Goal: Information Seeking & Learning: Learn about a topic

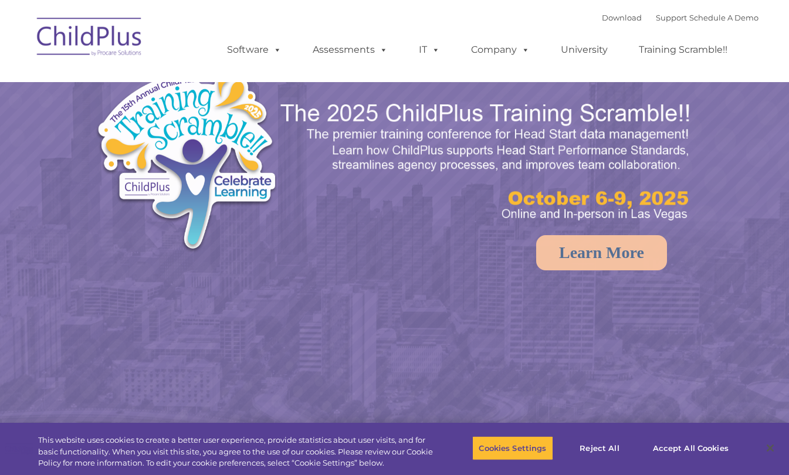
select select "MEDIUM"
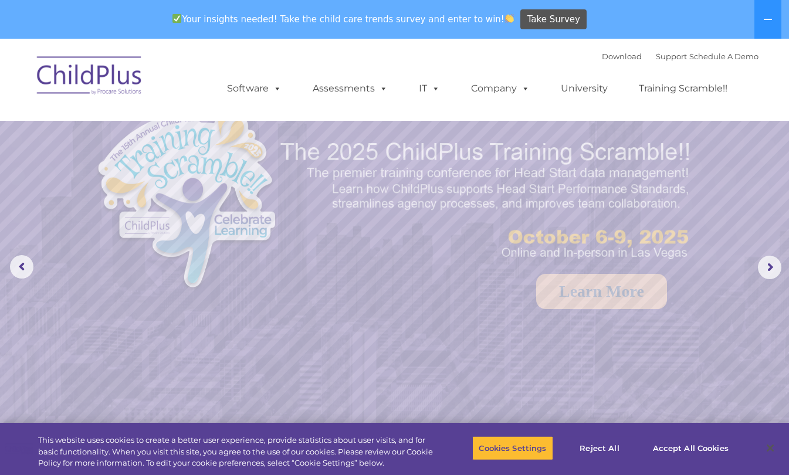
click at [767, 25] on button at bounding box center [768, 19] width 27 height 39
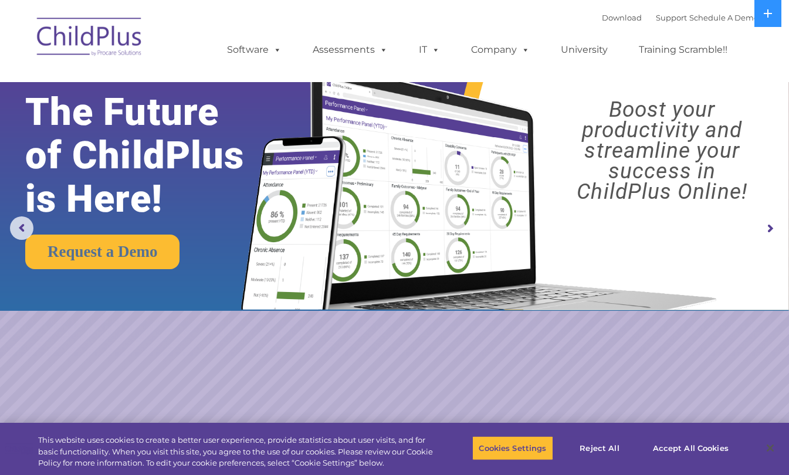
click at [273, 50] on span at bounding box center [275, 49] width 13 height 11
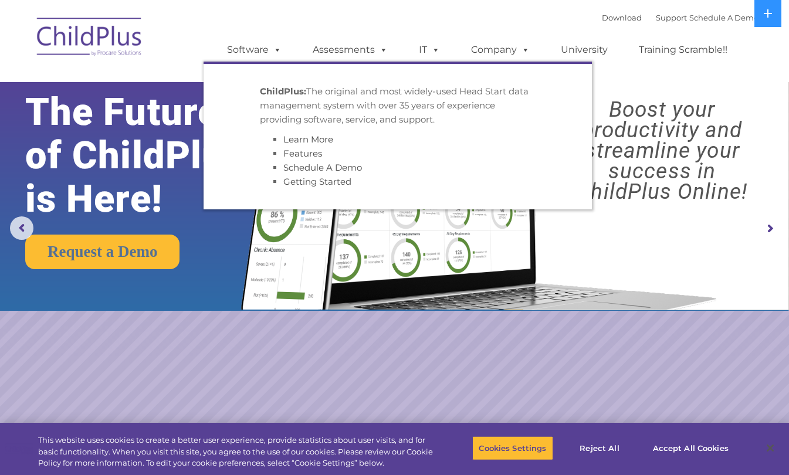
click at [363, 50] on link "Assessments" at bounding box center [350, 49] width 99 height 23
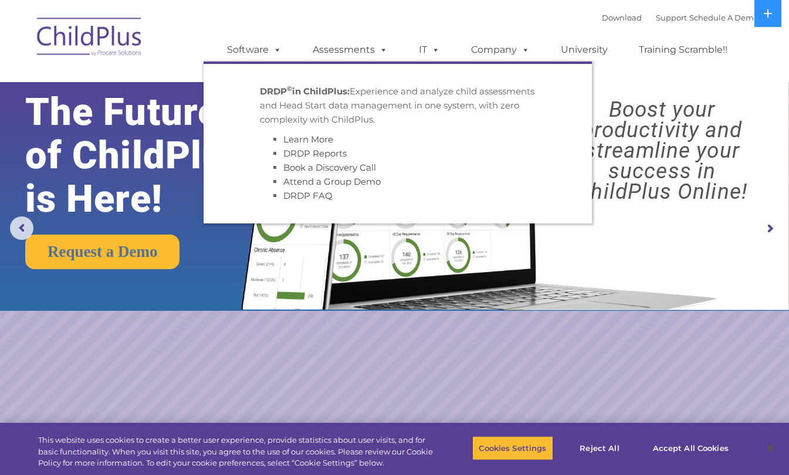
click at [446, 66] on ul "DRDP © in ChildPlus: Experience and analyze child assessments and Head Start da…" at bounding box center [398, 143] width 389 height 162
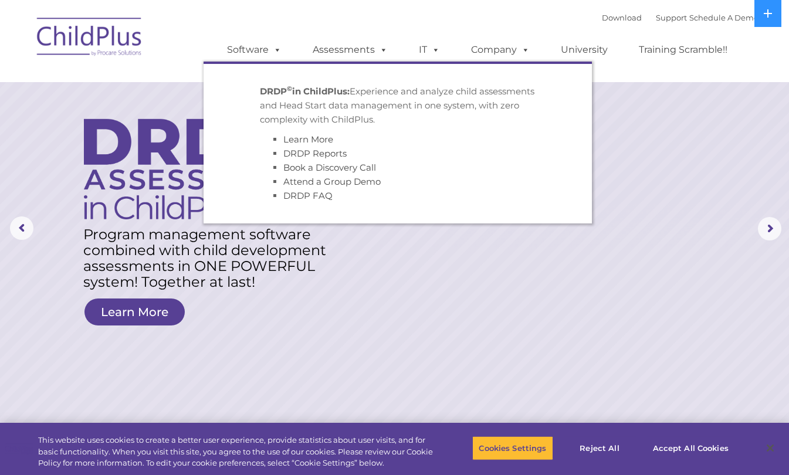
click at [774, 55] on nav "Download Support | Schedule A Demo  MENU MENU Software ChildPlus: The original…" at bounding box center [394, 41] width 789 height 82
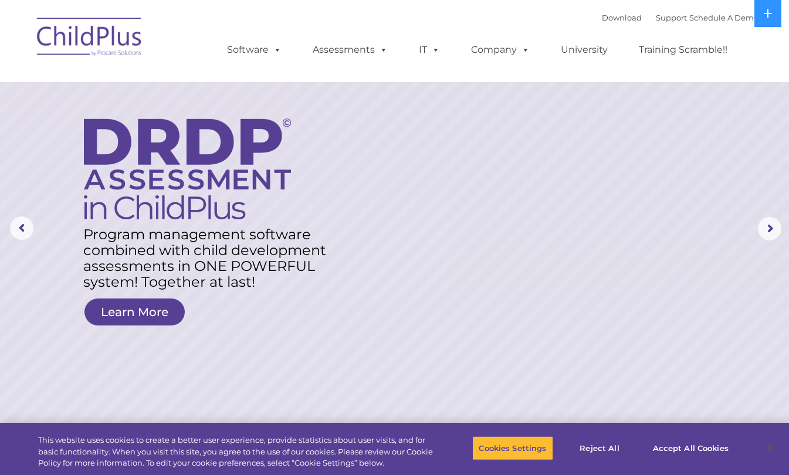
click at [529, 21] on div "Download Support | Schedule A Demo  MENU MENU Software ChildPlus: The original…" at bounding box center [481, 41] width 555 height 65
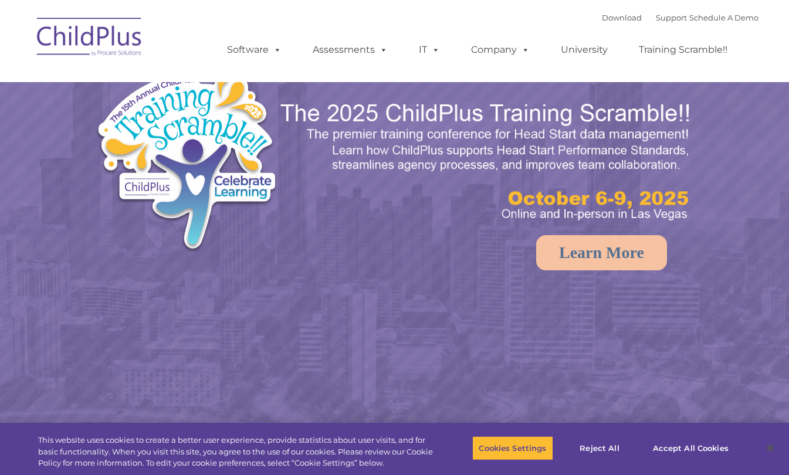
select select "MEDIUM"
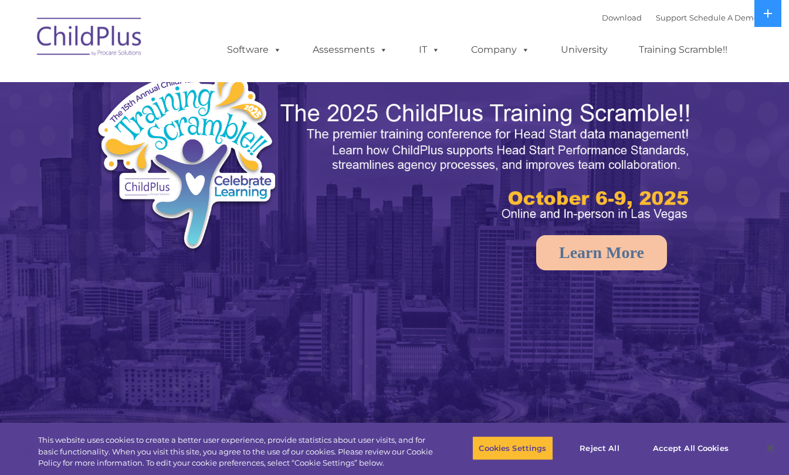
click at [68, 38] on img at bounding box center [89, 38] width 117 height 59
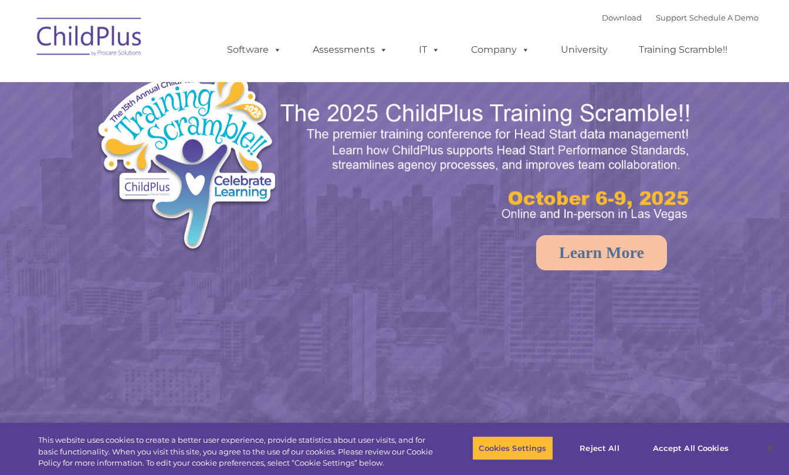
select select "MEDIUM"
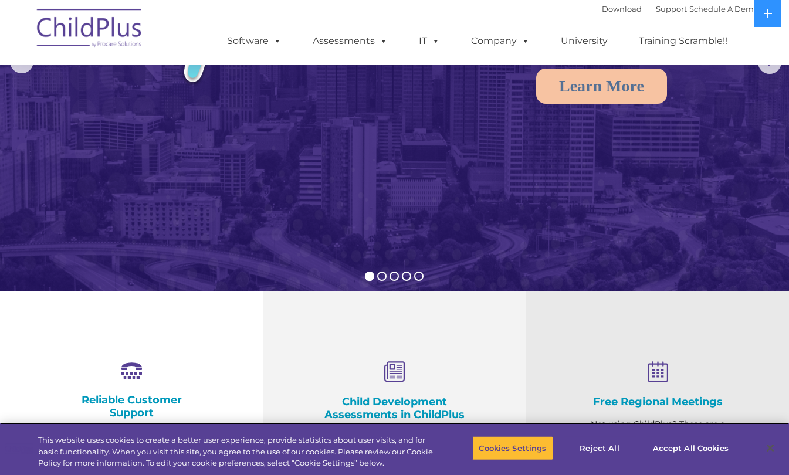
scroll to position [155, 0]
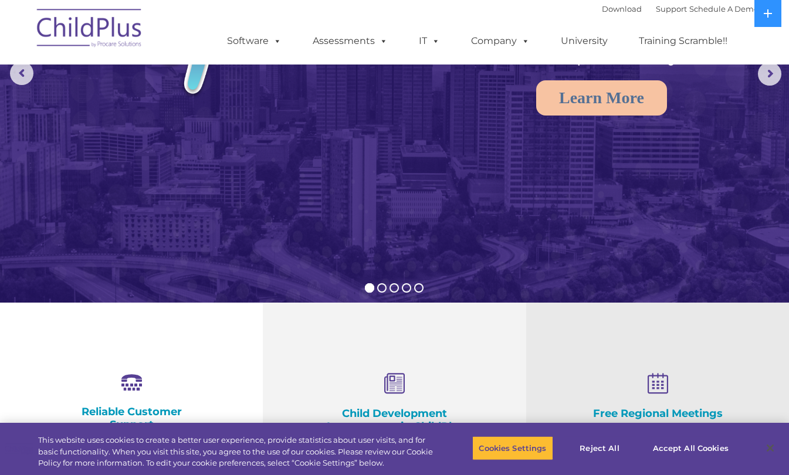
click at [769, 23] on button at bounding box center [768, 13] width 27 height 27
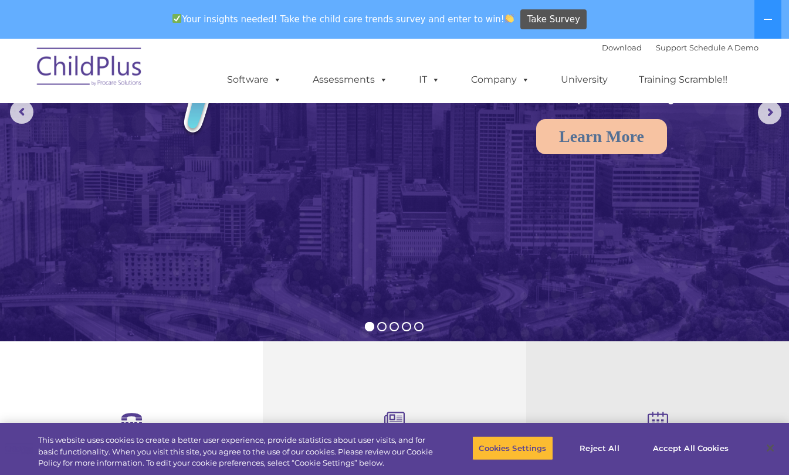
click at [769, 25] on button at bounding box center [768, 19] width 27 height 39
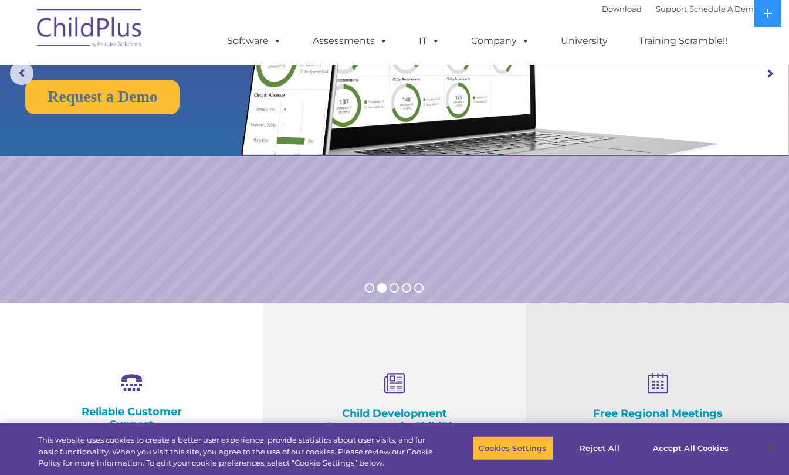
click at [775, 83] on rs-arrow at bounding box center [769, 73] width 23 height 23
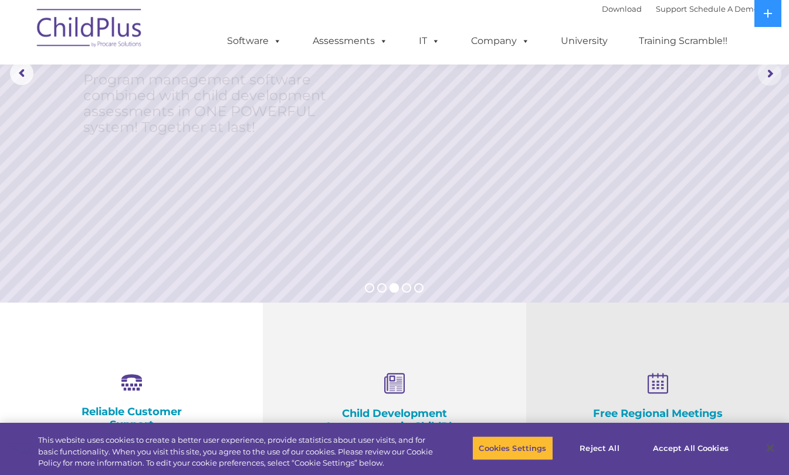
click at [769, 77] on rs-arrow at bounding box center [769, 73] width 23 height 23
